Goal: Task Accomplishment & Management: Manage account settings

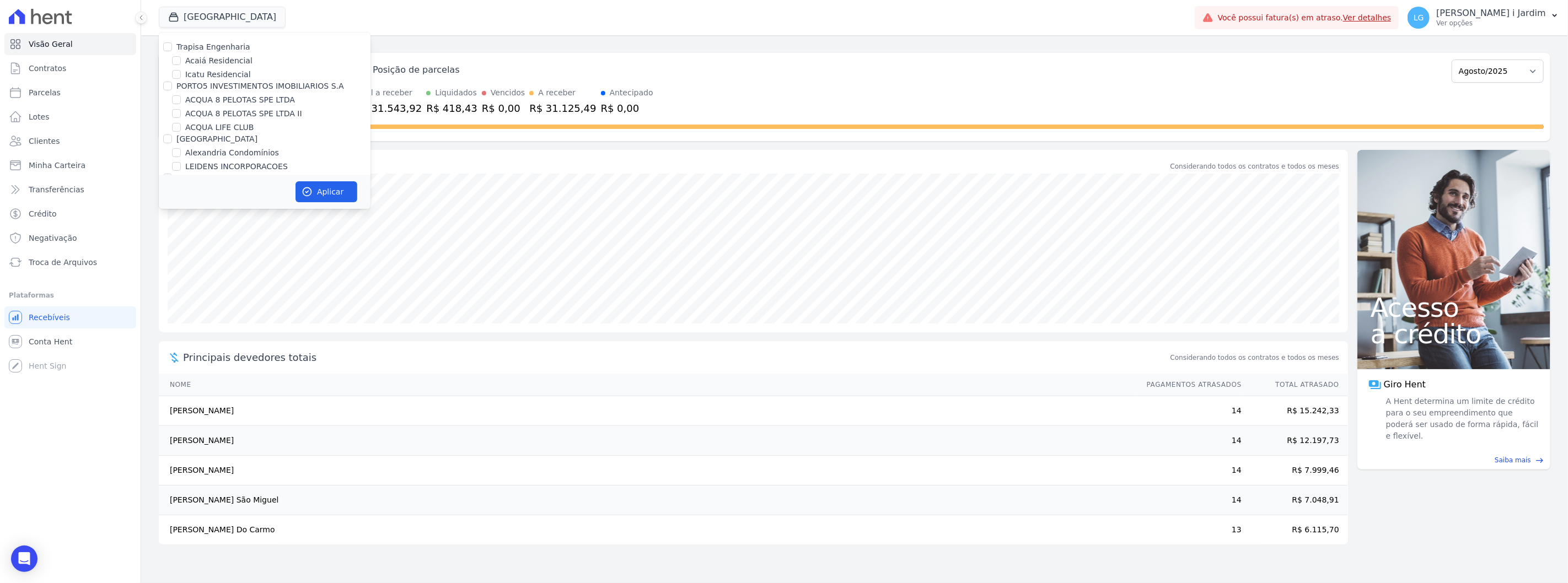
scroll to position [551, 0]
click at [668, 85] on div "Posição de parcelas Abril/2024 Maio/2024 Junho/2024 Julho/2024 Agosto/2024 Sete…" at bounding box center [947, 97] width 1206 height 88
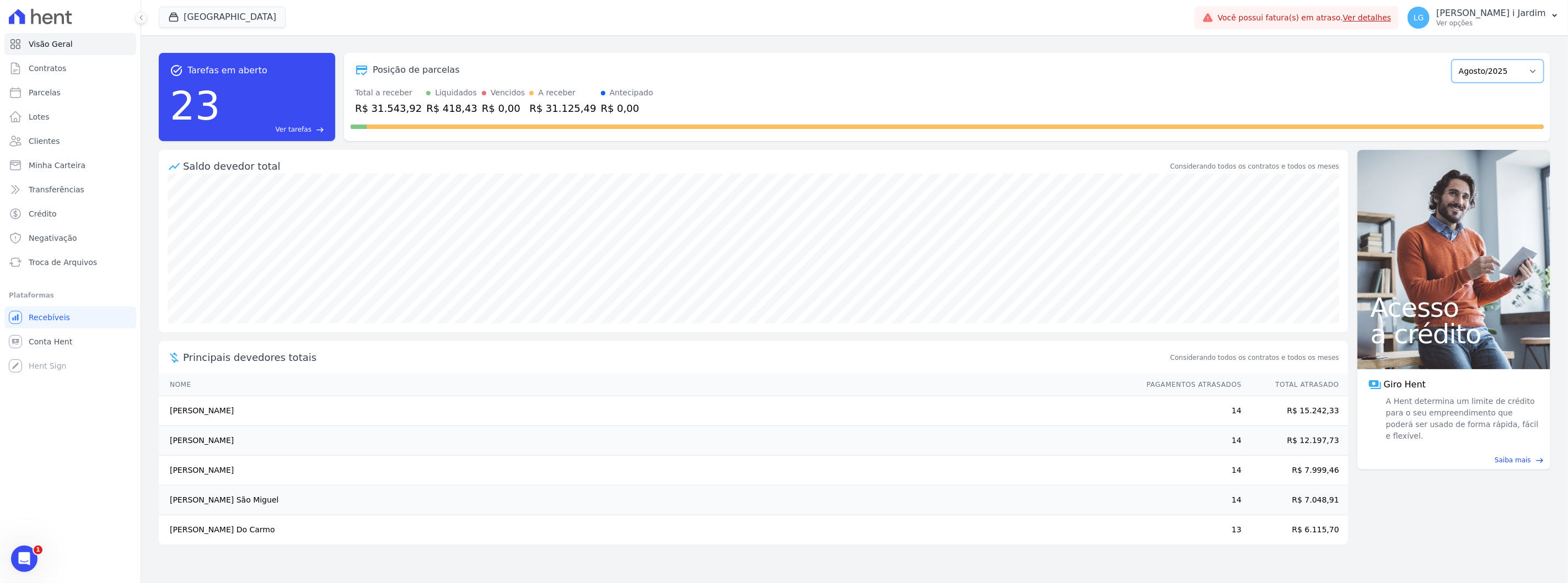
click at [1514, 74] on select "Abril/2024 Maio/2024 Junho/2024 Julho/2024 Agosto/2024 Setembro/2024 Outubro/20…" at bounding box center [1498, 70] width 92 height 23
select select "09/2025"
click at [1458, 59] on select "Abril/2024 Maio/2024 Junho/2024 Julho/2024 Agosto/2024 Setembro/2024 Outubro/20…" at bounding box center [1498, 70] width 92 height 23
click at [189, 22] on button "[GEOGRAPHIC_DATA]" at bounding box center [222, 17] width 127 height 21
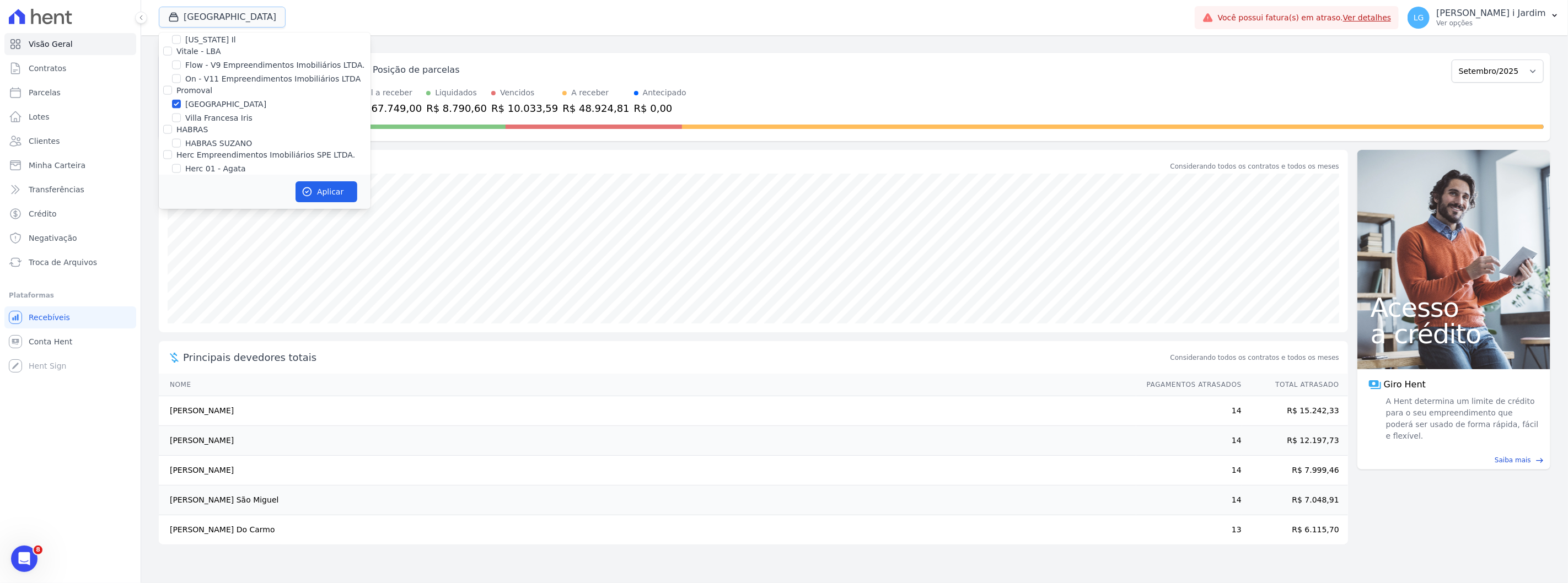
scroll to position [1286, 0]
click at [190, 86] on label "[GEOGRAPHIC_DATA]" at bounding box center [226, 92] width 81 height 11
click at [181, 87] on input "[GEOGRAPHIC_DATA]" at bounding box center [176, 91] width 9 height 9
checkbox input "false"
click at [196, 100] on label "Villa Francesa Iris" at bounding box center [219, 106] width 67 height 11
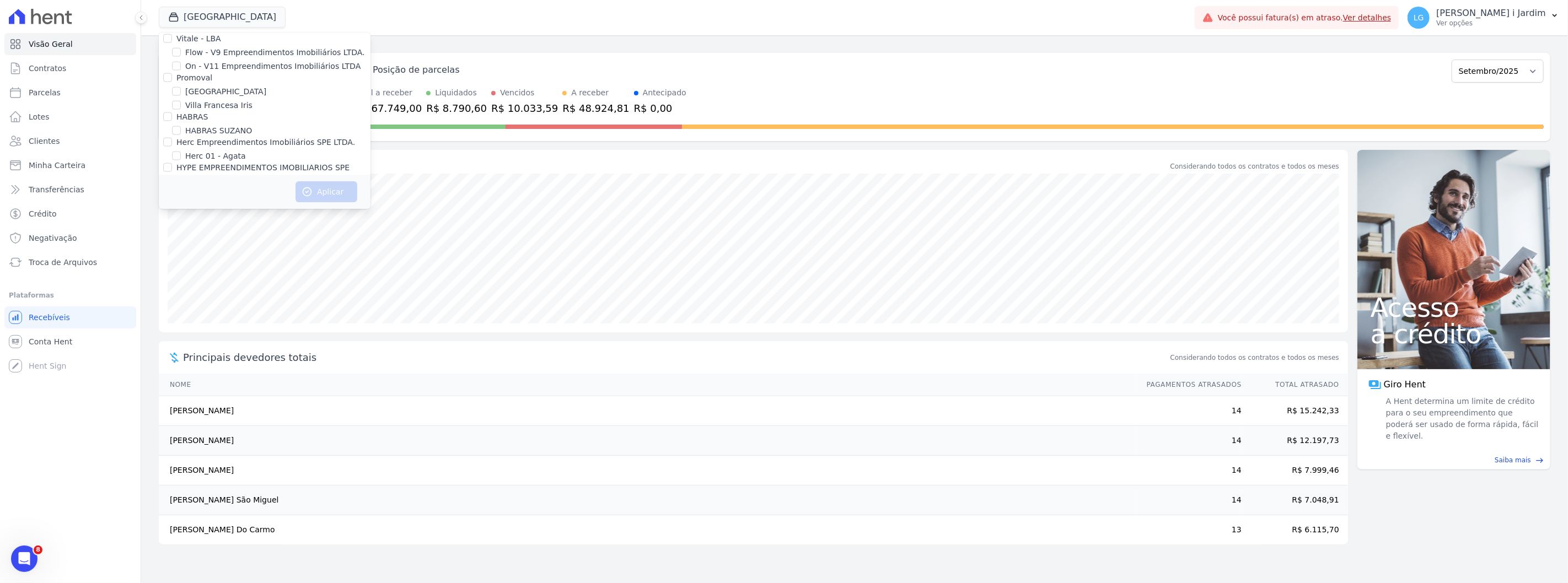
click at [181, 101] on input "Villa Francesa Iris" at bounding box center [176, 105] width 9 height 9
checkbox input "true"
click at [331, 189] on button "Aplicar" at bounding box center [326, 192] width 62 height 21
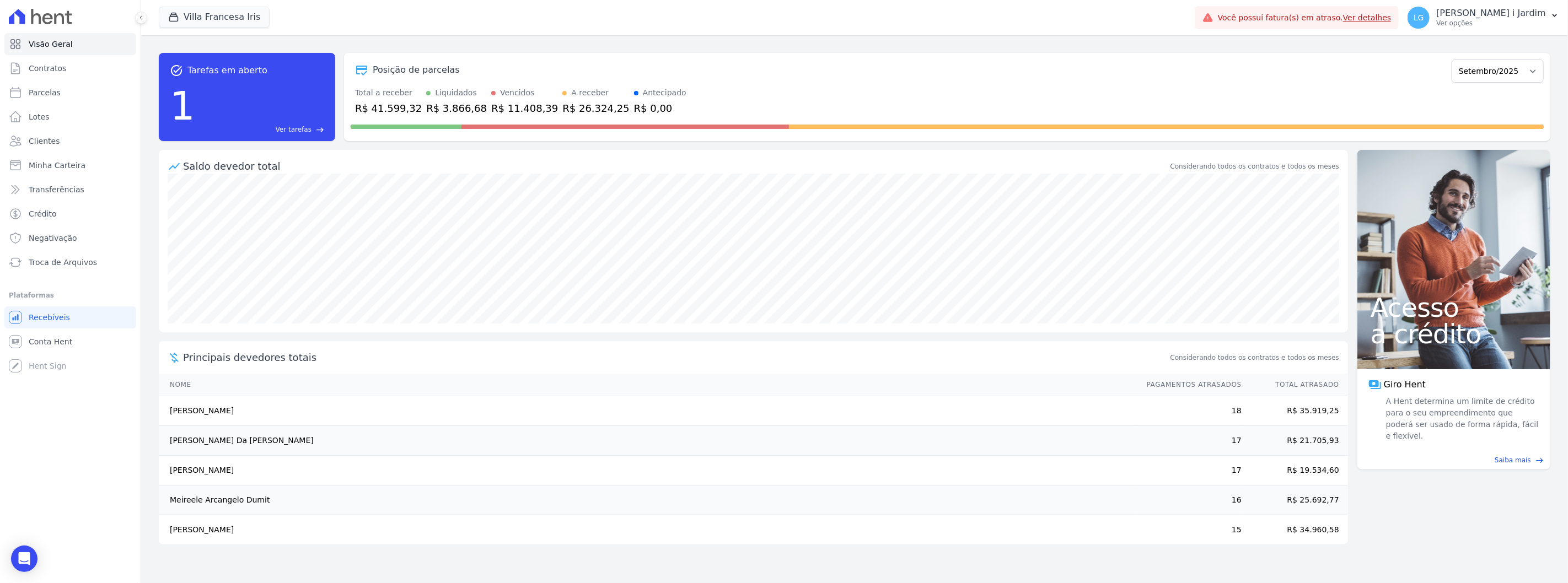
click at [1033, 125] on span at bounding box center [947, 127] width 1194 height 5
click at [53, 94] on span "Parcelas" at bounding box center [45, 93] width 32 height 11
select select
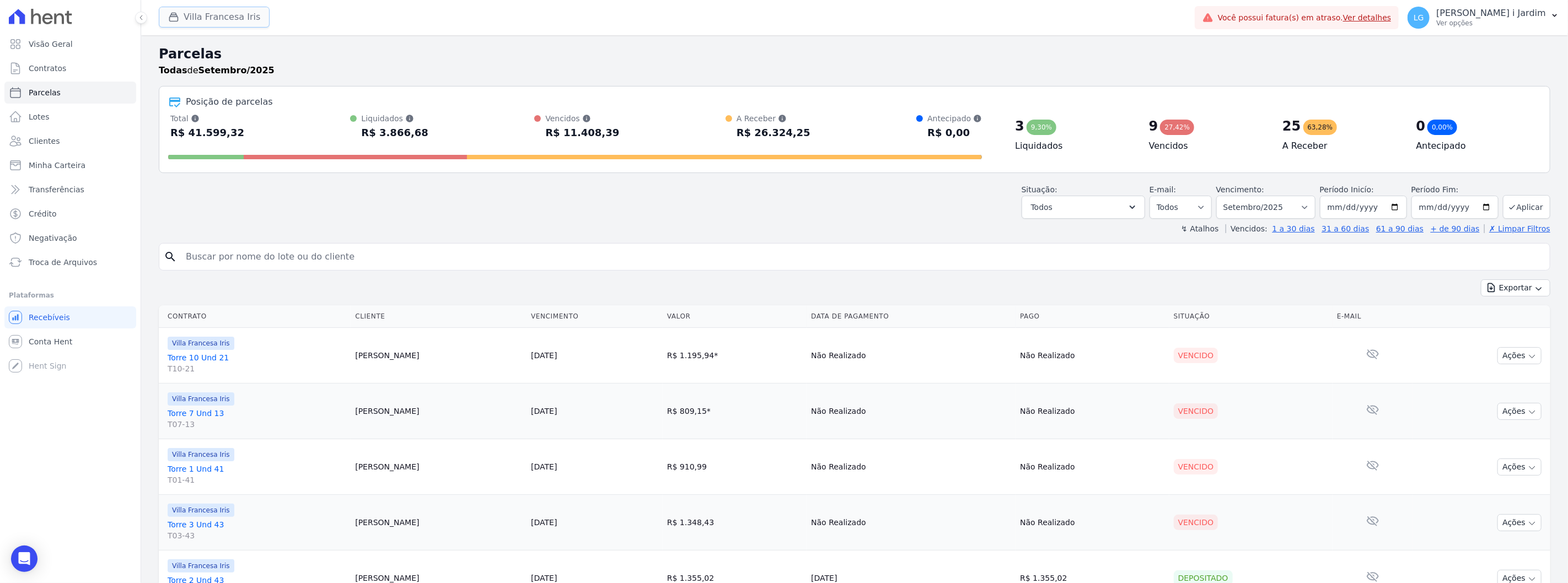
click at [207, 18] on button "Villa Francesa Iris" at bounding box center [214, 17] width 111 height 21
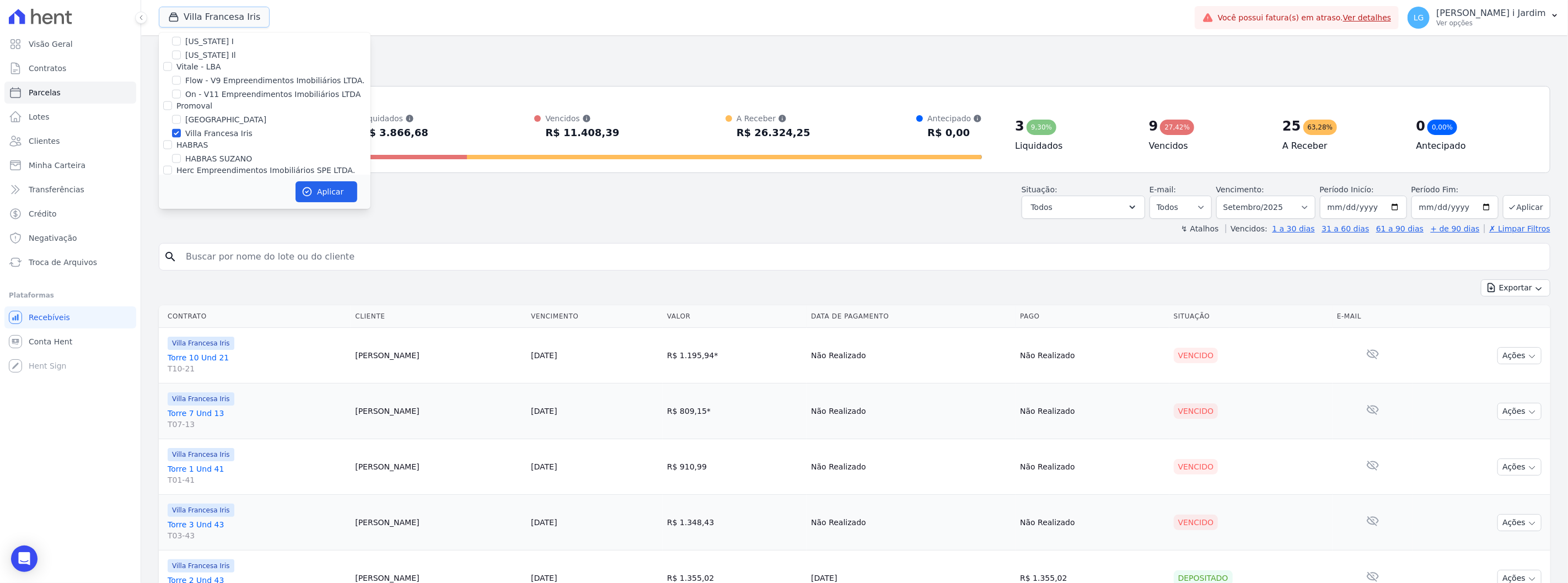
scroll to position [1225, 0]
click at [194, 147] on label "[GEOGRAPHIC_DATA]" at bounding box center [226, 153] width 81 height 11
click at [186, 147] on label "[GEOGRAPHIC_DATA]" at bounding box center [226, 153] width 81 height 11
click at [181, 148] on input "[GEOGRAPHIC_DATA]" at bounding box center [176, 152] width 9 height 9
checkbox input "true"
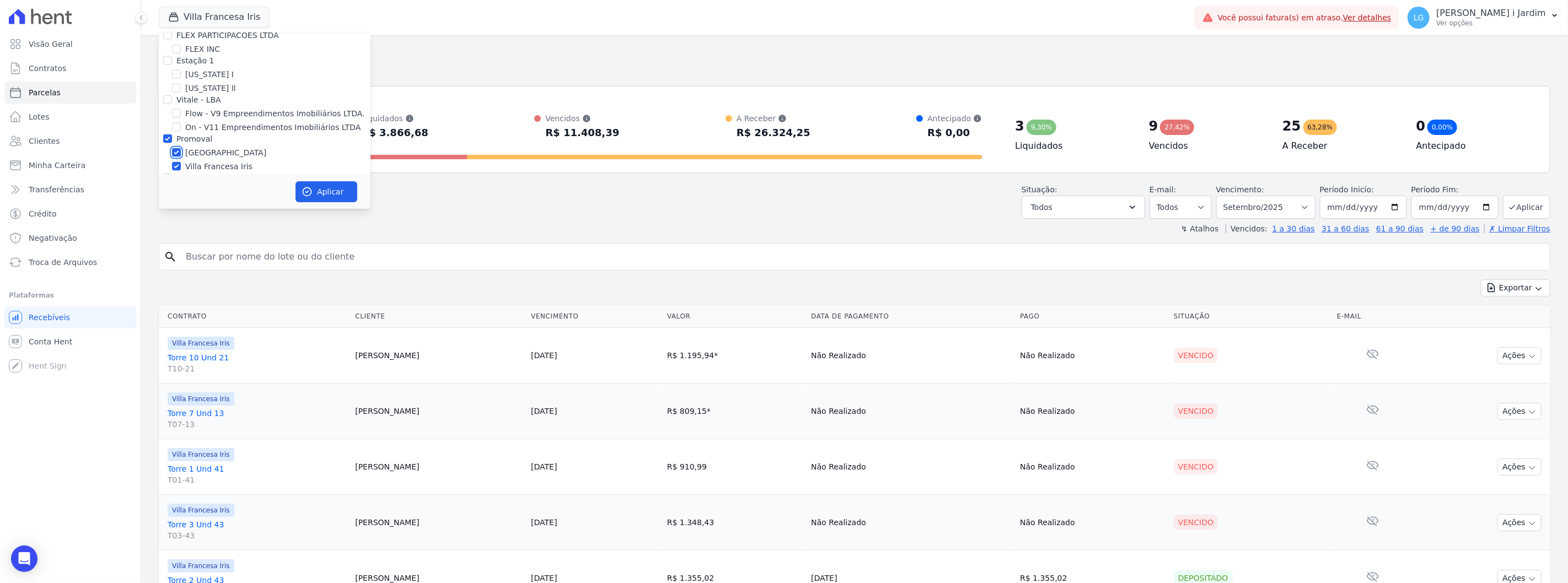
checkbox input "true"
click at [333, 197] on button "Aplicar" at bounding box center [326, 192] width 62 height 21
select select
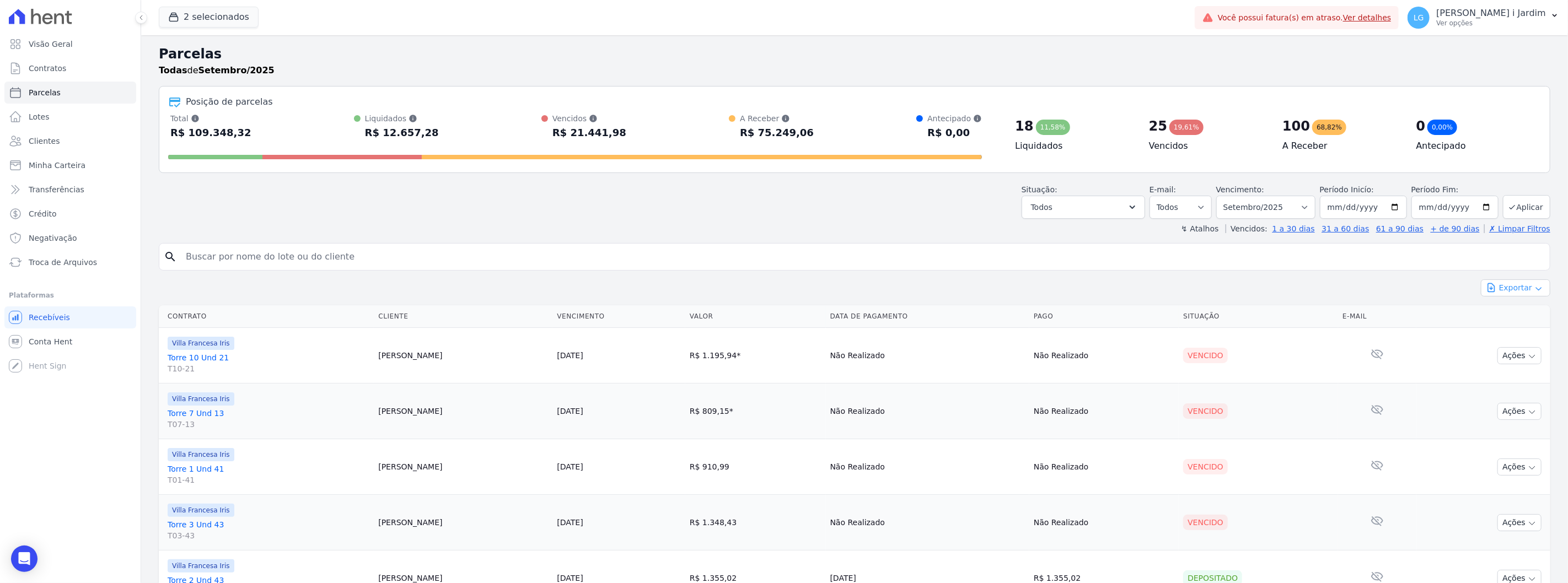
click at [1498, 286] on button "Exportar" at bounding box center [1515, 287] width 70 height 17
click at [1508, 331] on span "Exportar CSV" at bounding box center [1514, 333] width 58 height 11
drag, startPoint x: 411, startPoint y: 136, endPoint x: 182, endPoint y: 46, distance: 246.1
click at [373, 130] on div "Total Soma das parcelas pagas, vencidas, em aberto e agendadas. Não considera p…" at bounding box center [574, 127] width 814 height 29
click at [195, 17] on button "2 selecionados" at bounding box center [209, 17] width 100 height 21
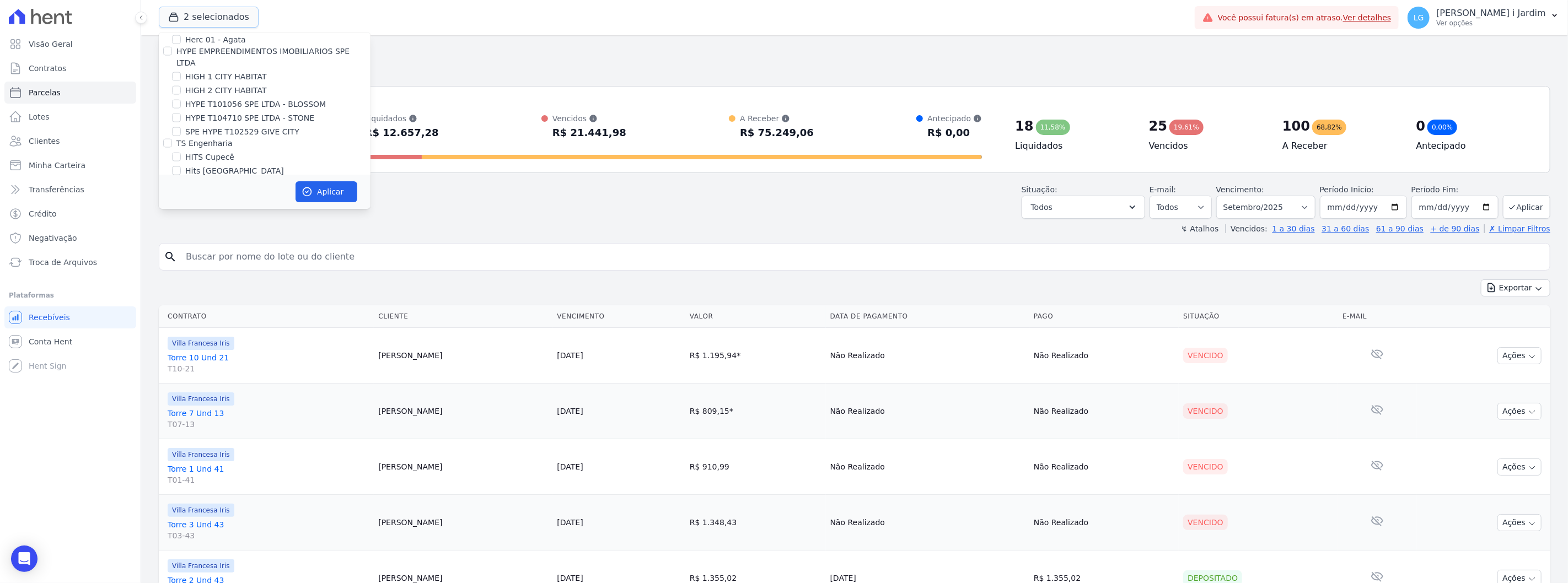
scroll to position [1286, 0]
click at [204, 100] on label "Villa Francesa Iris" at bounding box center [219, 106] width 67 height 11
click at [181, 101] on input "Villa Francesa Iris" at bounding box center [176, 105] width 9 height 9
checkbox input "false"
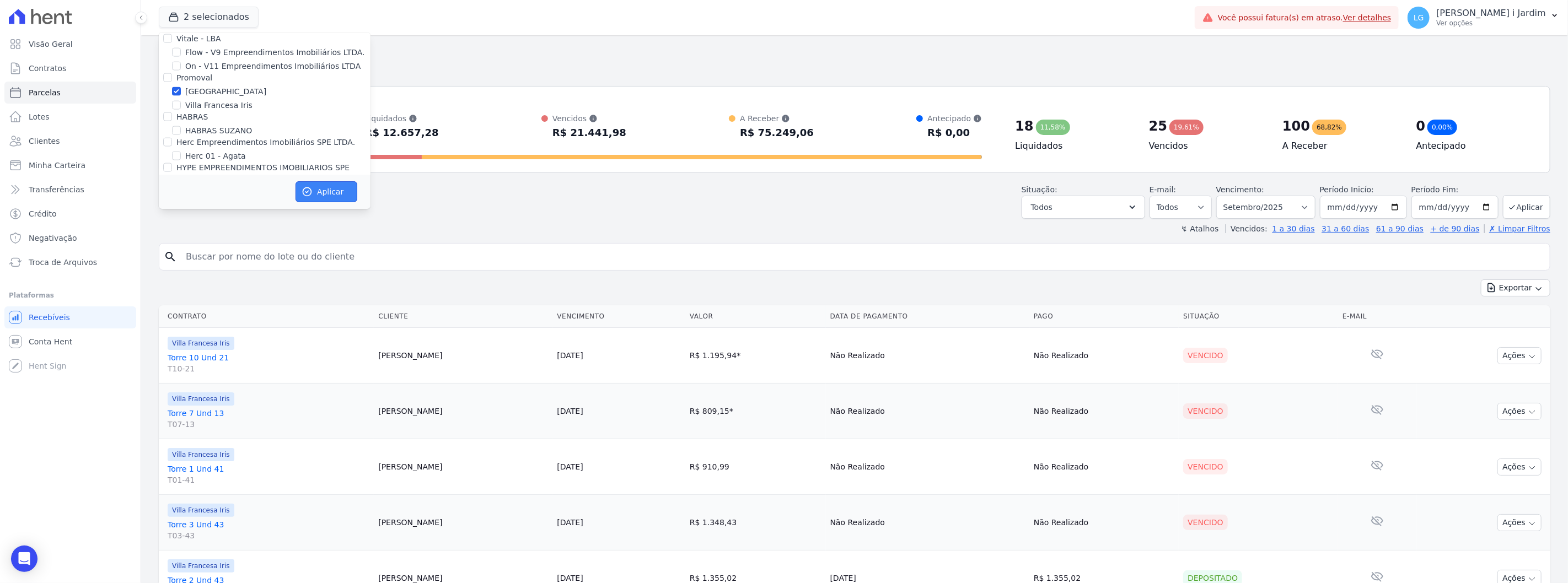
click at [322, 202] on button "Aplicar" at bounding box center [326, 192] width 62 height 21
select select
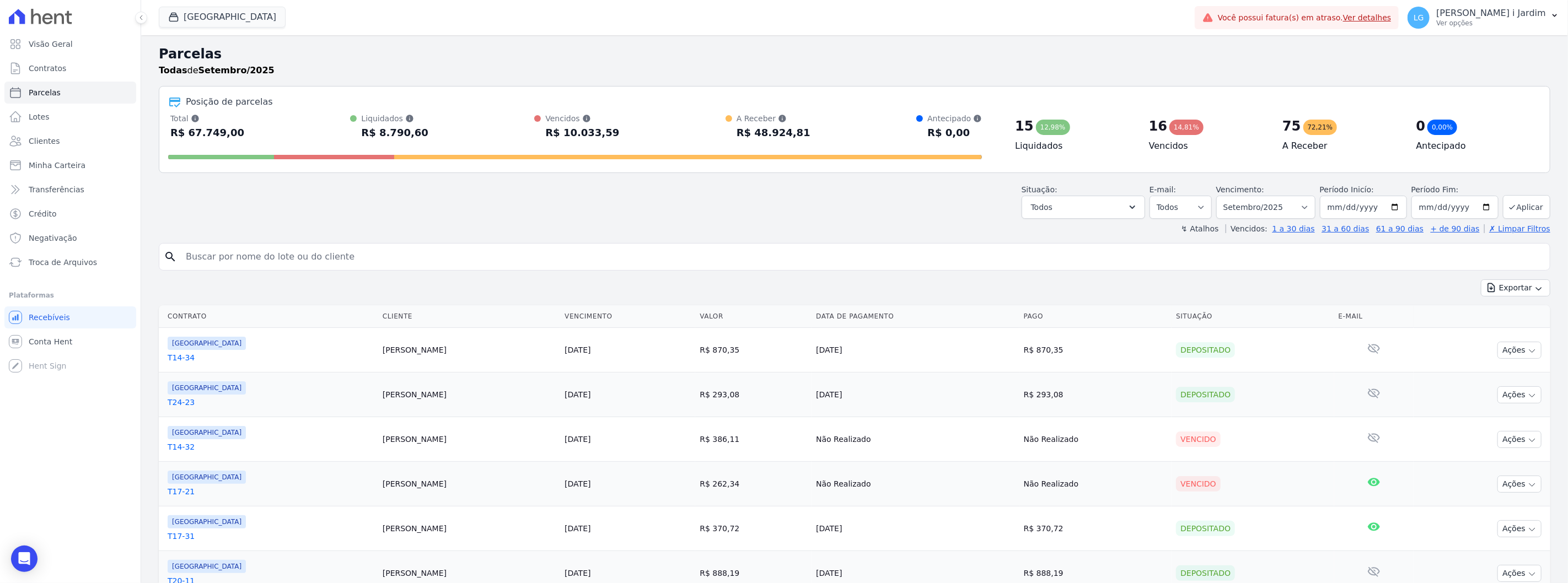
drag, startPoint x: 613, startPoint y: 130, endPoint x: 509, endPoint y: 167, distance: 110.4
click at [511, 134] on div "Total Soma das parcelas pagas, vencidas, em aberto e agendadas. Não considera p…" at bounding box center [574, 127] width 814 height 29
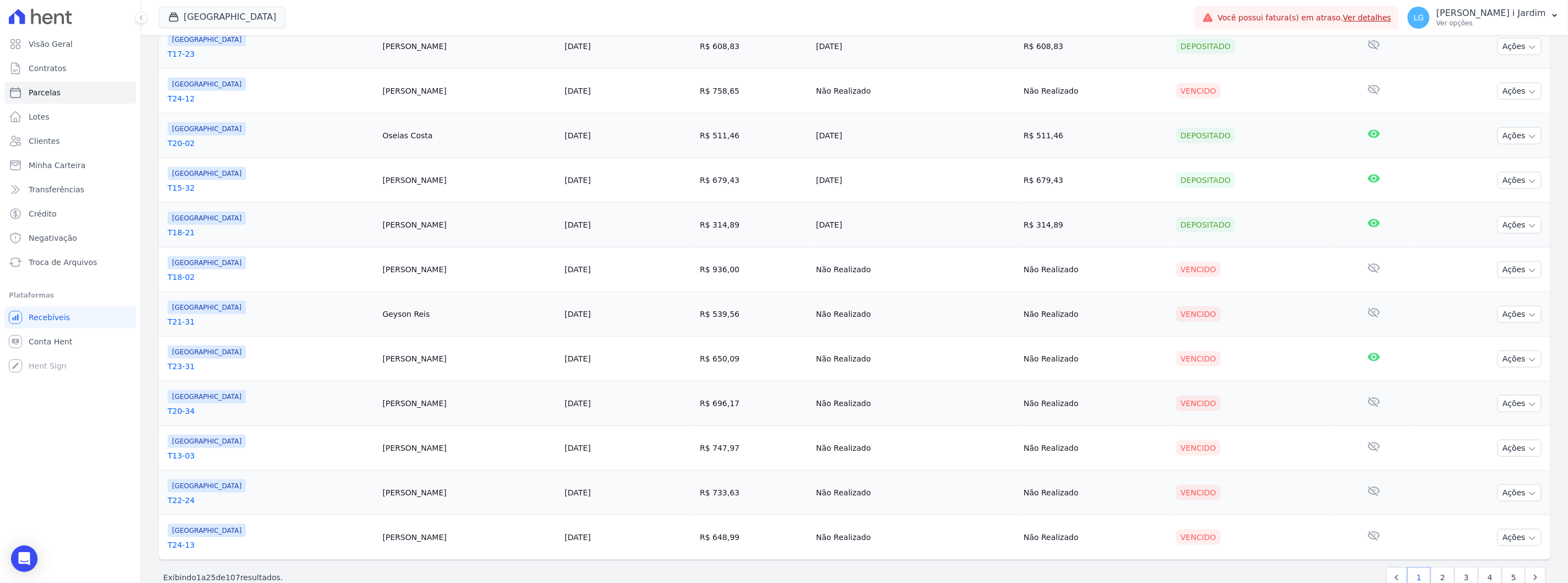
scroll to position [910, 0]
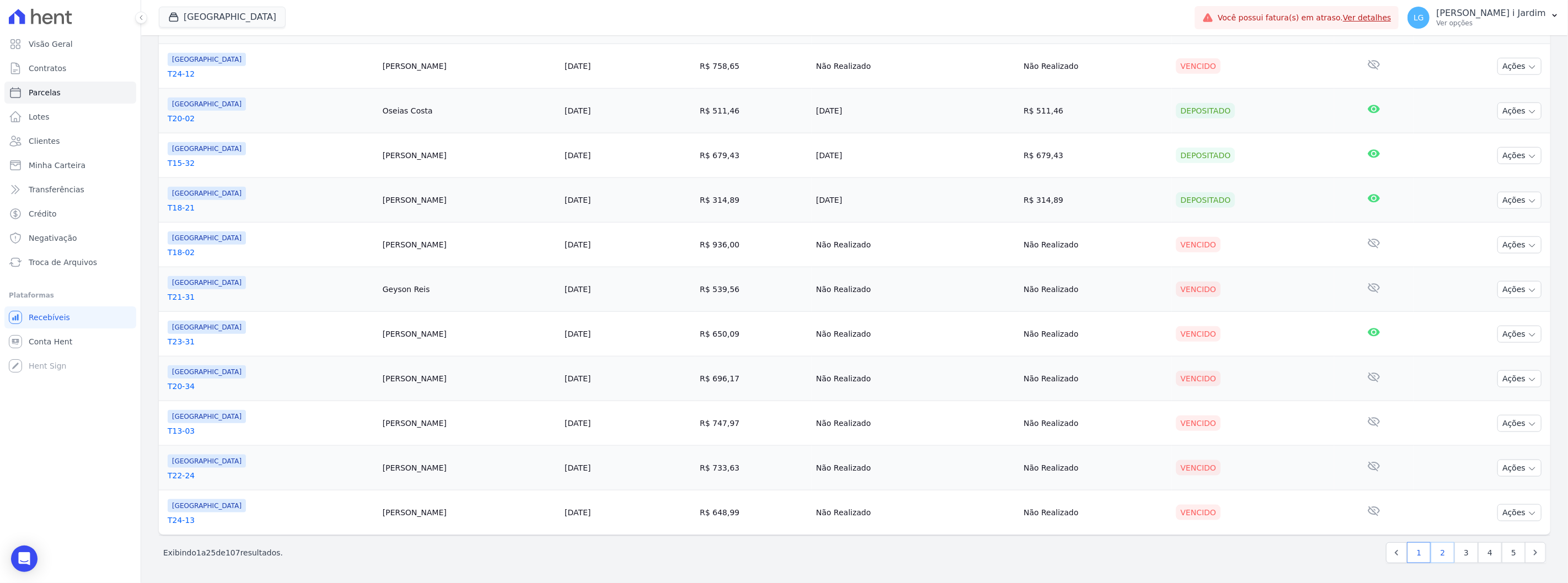
click at [1443, 551] on link "2" at bounding box center [1443, 553] width 24 height 21
select select
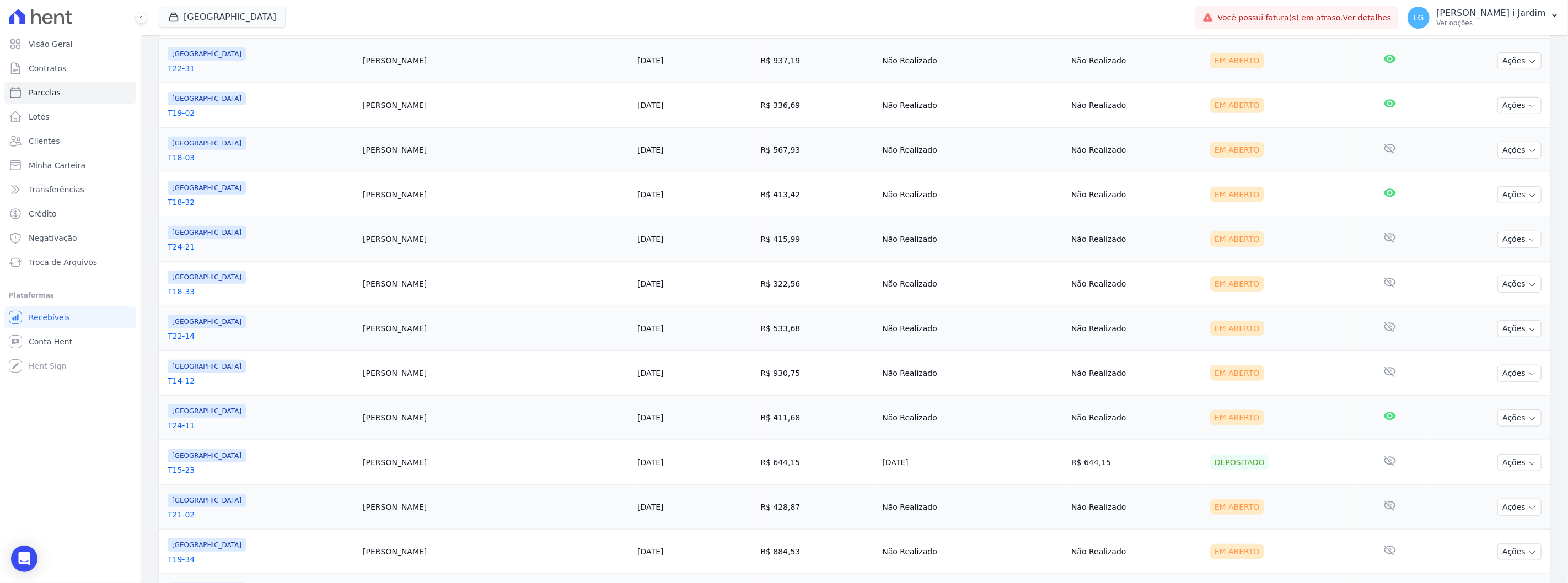
scroll to position [796, 0]
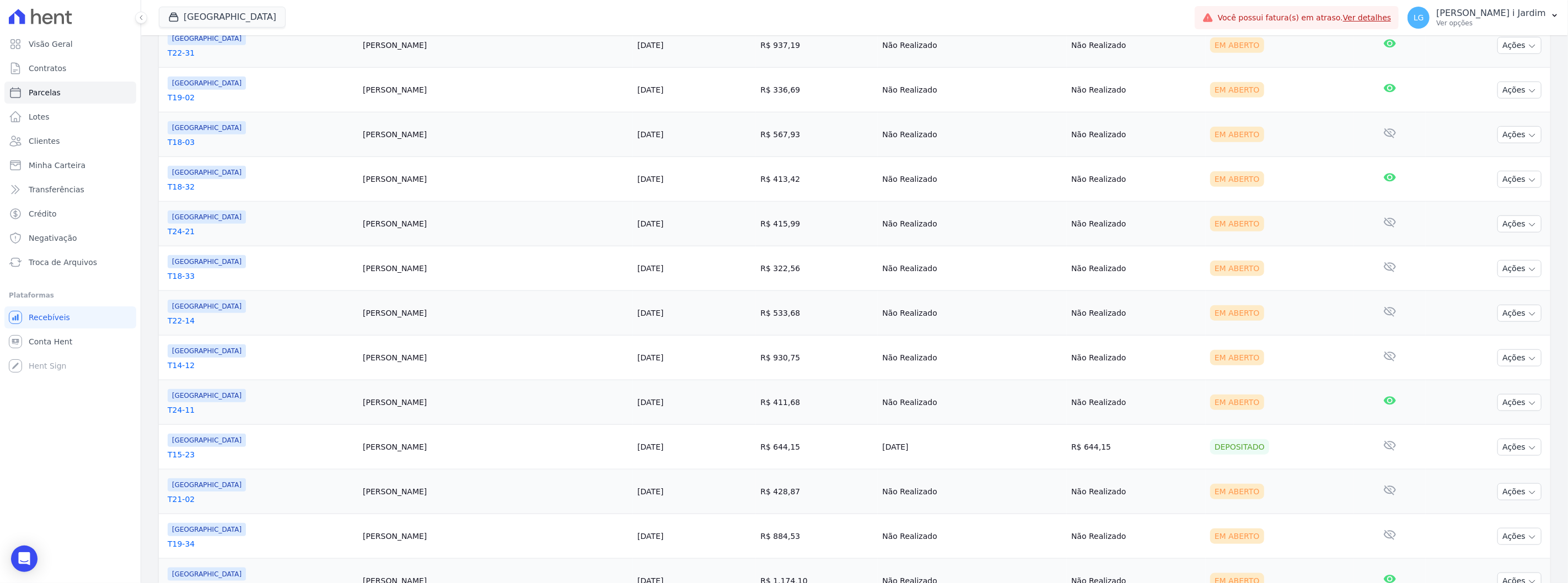
drag, startPoint x: 297, startPoint y: 400, endPoint x: 322, endPoint y: 403, distance: 25.2
click at [358, 403] on td "[PERSON_NAME]" at bounding box center [495, 403] width 274 height 45
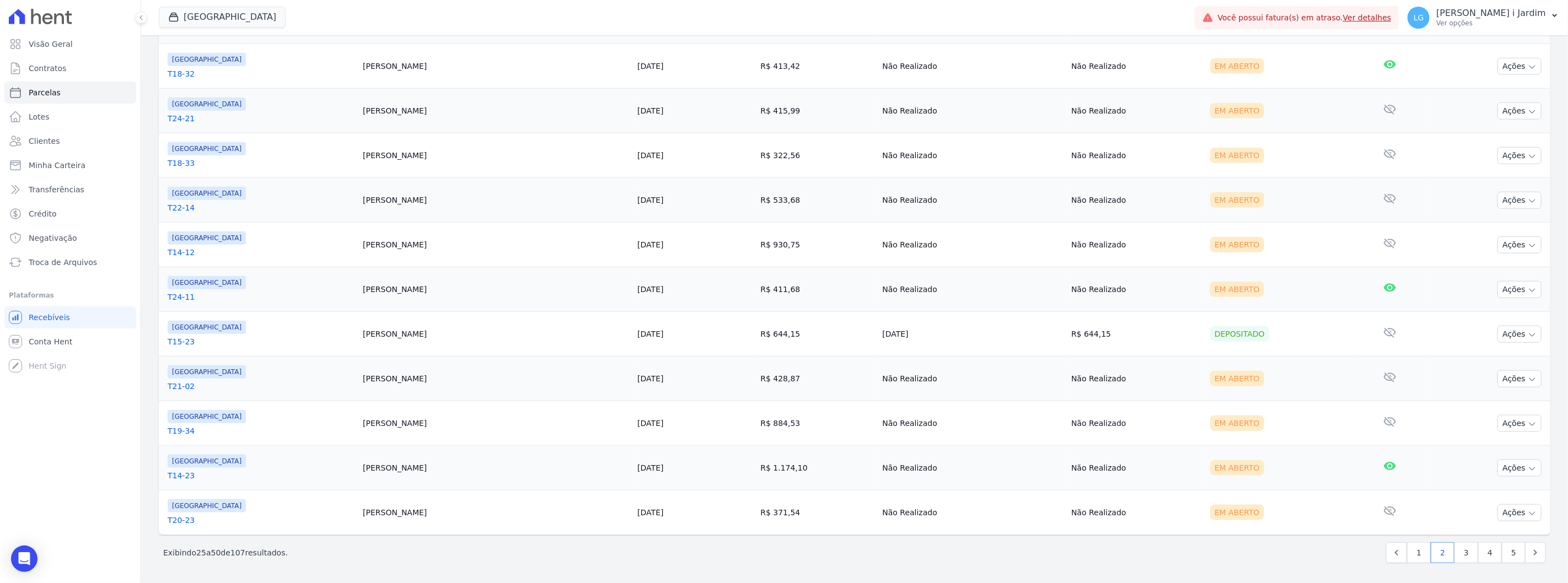
click at [1045, 18] on div "[GEOGRAPHIC_DATA] Trapisa Engenharia Acaiá Residencial Icatu Residencial PORTO5…" at bounding box center [675, 17] width 1032 height 36
click at [966, 22] on div "[GEOGRAPHIC_DATA] Trapisa Engenharia Acaiá Residencial Icatu Residencial PORTO5…" at bounding box center [675, 17] width 1032 height 36
